Goal: Task Accomplishment & Management: Use online tool/utility

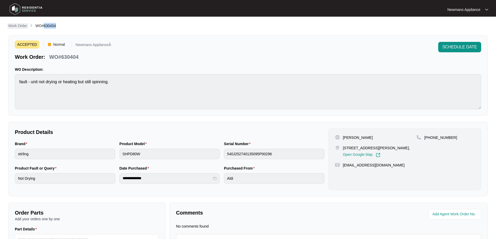
click at [14, 25] on p "Work Order" at bounding box center [17, 25] width 19 height 5
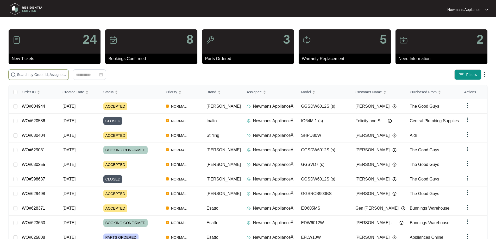
click at [66, 74] on input "text" at bounding box center [41, 75] width 49 height 6
paste input "604944"
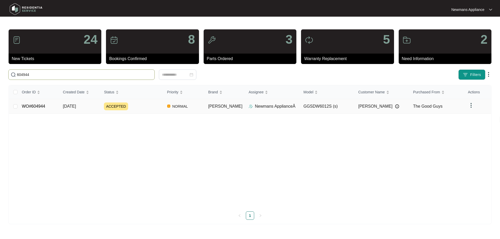
type input "604944"
click at [189, 107] on span "NORMAL" at bounding box center [180, 106] width 20 height 6
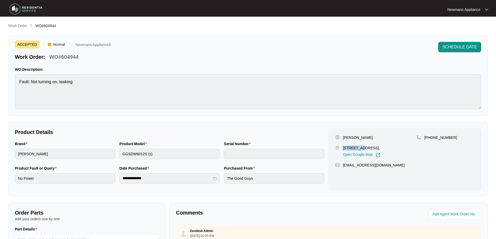
drag, startPoint x: 343, startPoint y: 149, endPoint x: 360, endPoint y: 148, distance: 16.9
click at [360, 148] on p "[STREET_ADDRESS]," at bounding box center [361, 147] width 37 height 5
copy p "3 kudzu st"
